Goal: Information Seeking & Learning: Find specific fact

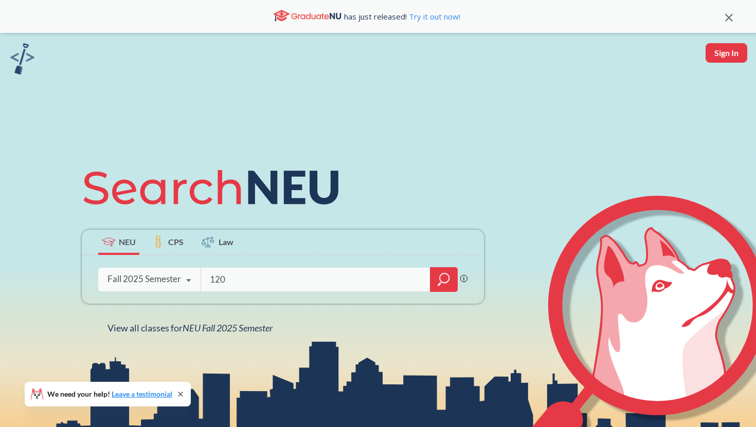
type input "1203"
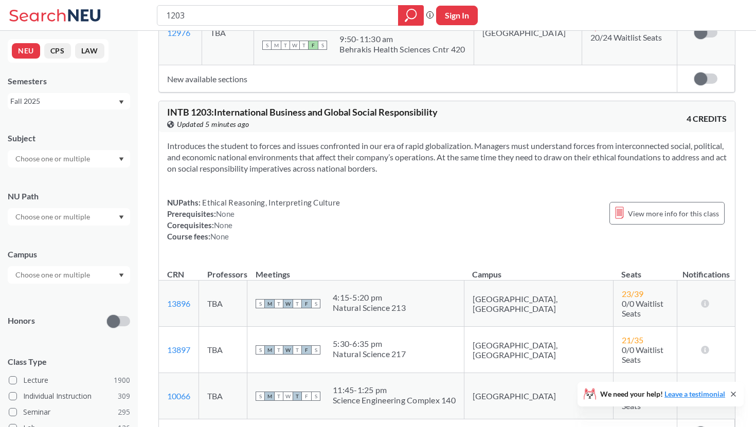
scroll to position [524, 0]
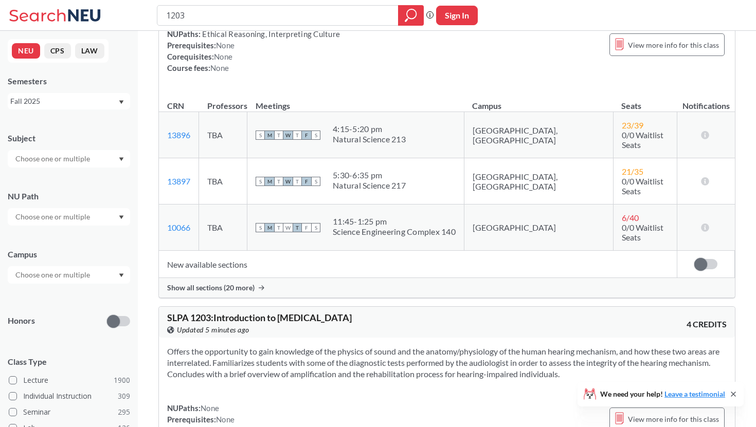
click at [238, 283] on span "Show all sections (20 more)" at bounding box center [210, 287] width 87 height 9
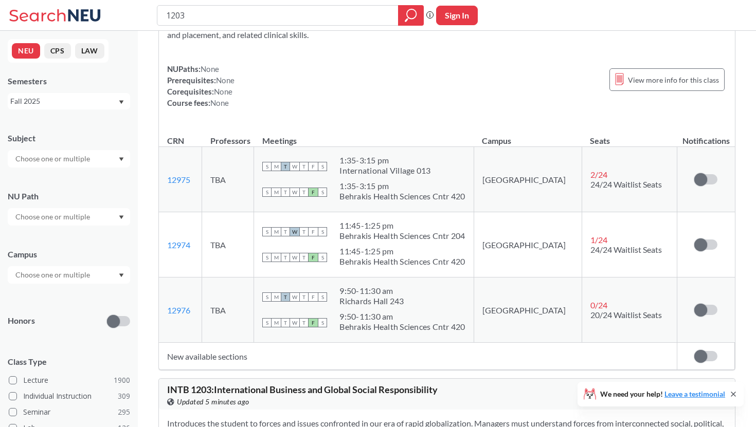
scroll to position [0, 0]
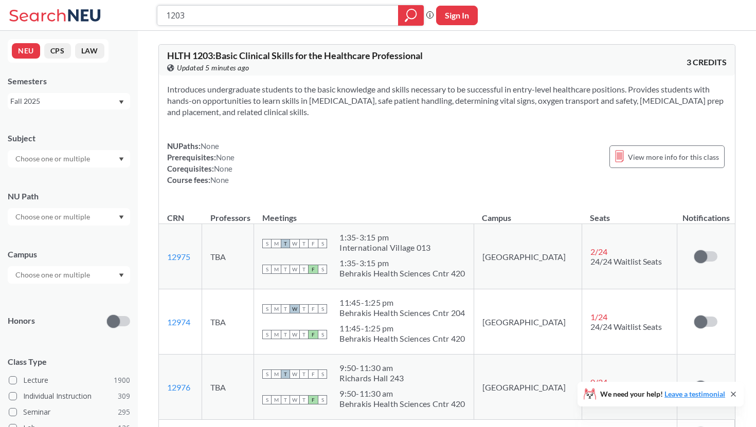
drag, startPoint x: 196, startPoint y: 13, endPoint x: 148, endPoint y: 7, distance: 49.2
click at [148, 7] on div "1203 Phrase search guarantees the exact search appears in the results. Ex. If y…" at bounding box center [378, 15] width 756 height 31
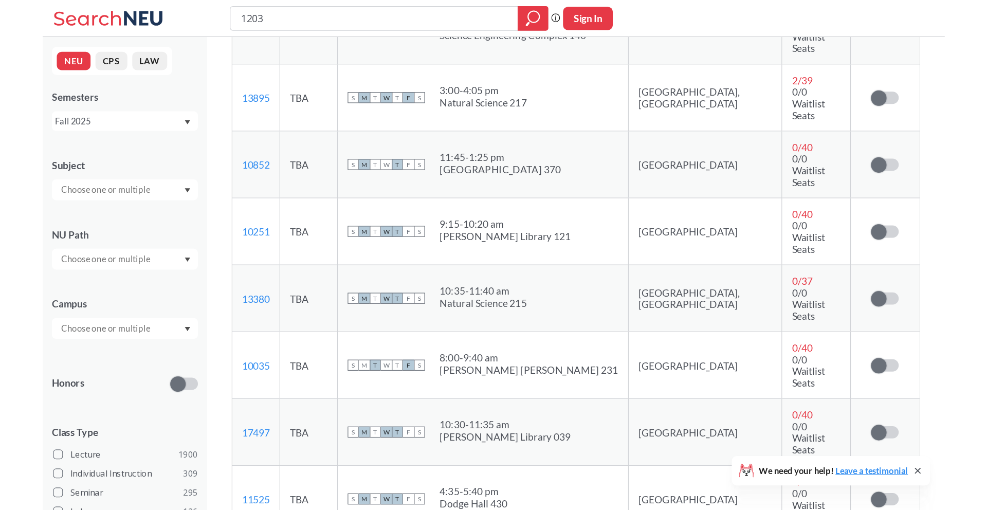
scroll to position [772, 0]
